Goal: Check status: Check status

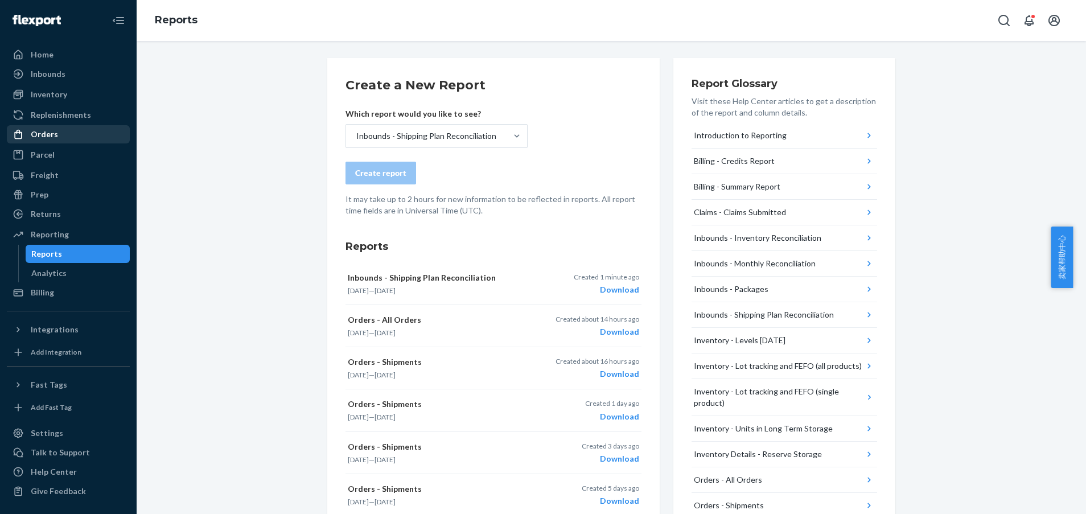
drag, startPoint x: 0, startPoint y: 0, endPoint x: 59, endPoint y: 128, distance: 141.1
click at [53, 128] on div "Orders" at bounding box center [68, 134] width 121 height 16
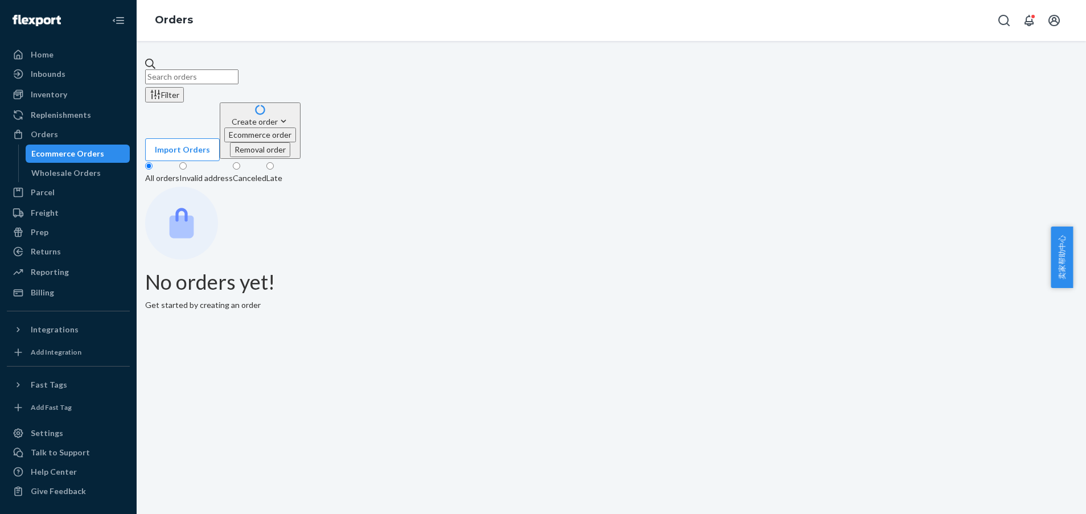
click at [239, 76] on input "text" at bounding box center [191, 76] width 93 height 15
click at [58, 176] on div "Wholesale Orders" at bounding box center [65, 172] width 69 height 11
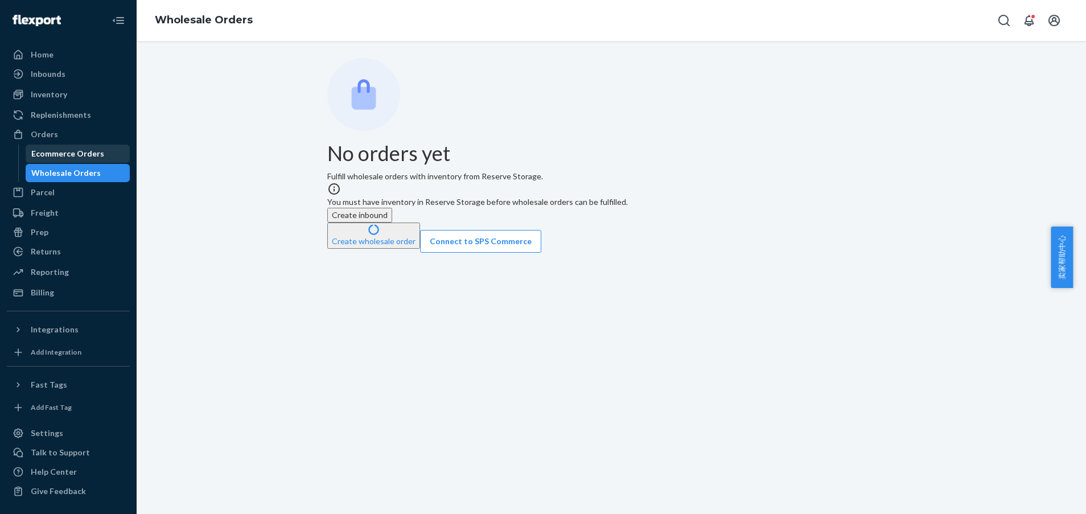
click at [42, 157] on div "Ecommerce Orders" at bounding box center [67, 153] width 73 height 11
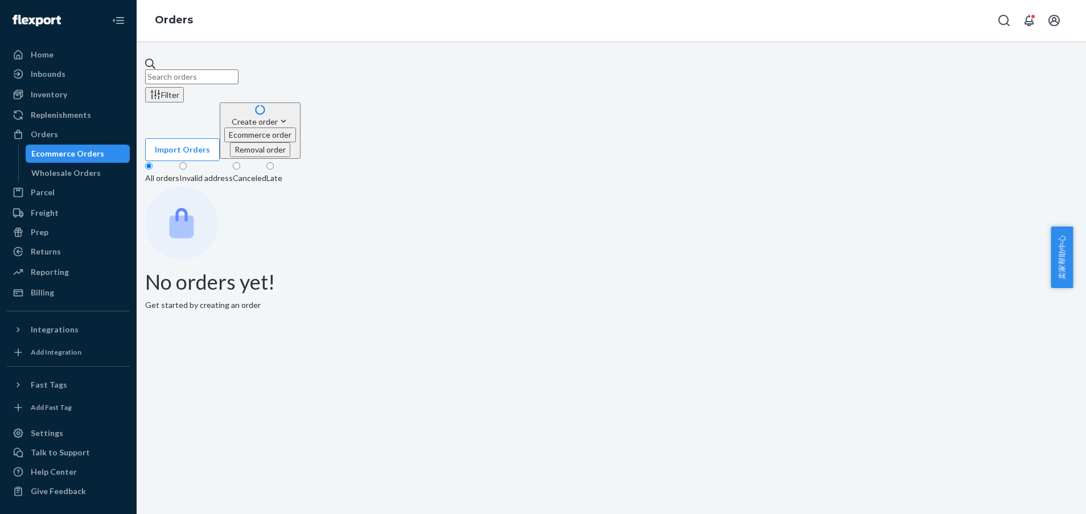
click at [239, 69] on input "text" at bounding box center [191, 76] width 93 height 15
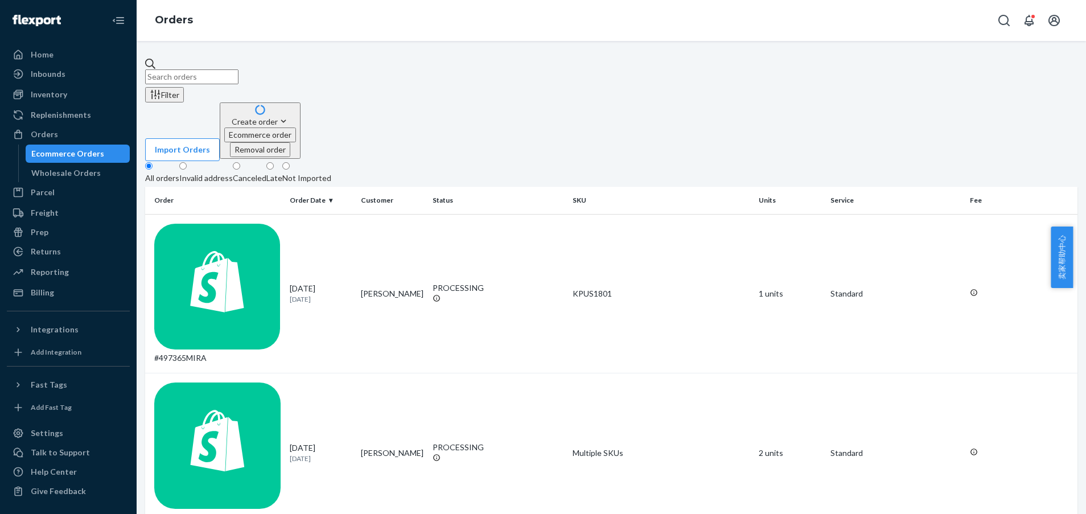
paste input "134242571"
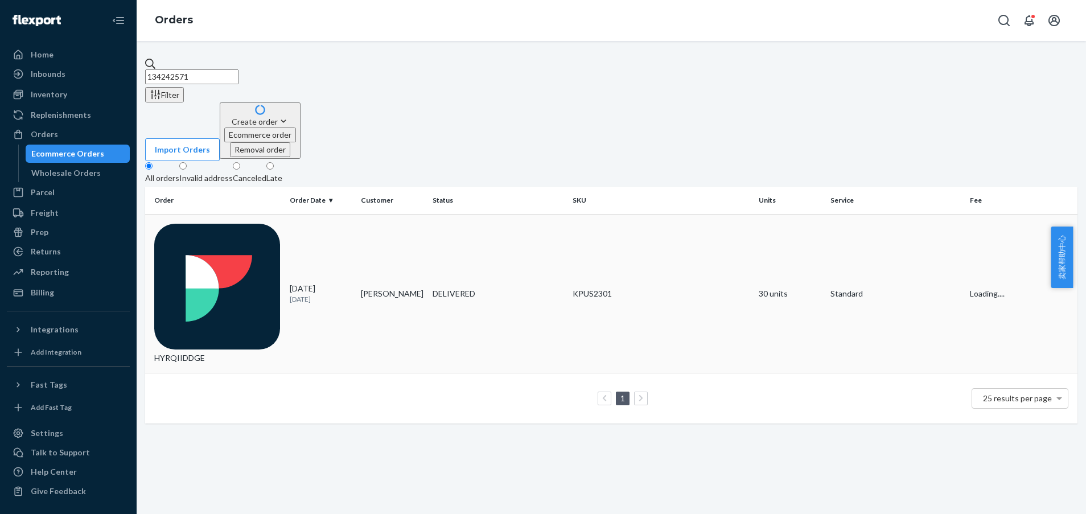
type input "134242571"
click at [519, 214] on td "DELIVERED" at bounding box center [498, 293] width 140 height 159
